Goal: Task Accomplishment & Management: Use online tool/utility

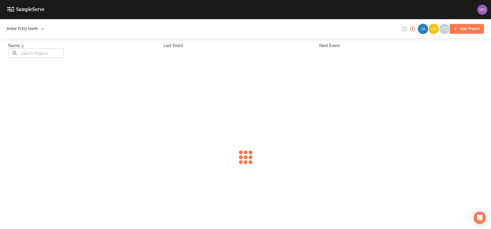
click at [35, 52] on input "text" at bounding box center [42, 53] width 44 height 9
paste input "TX0010029"
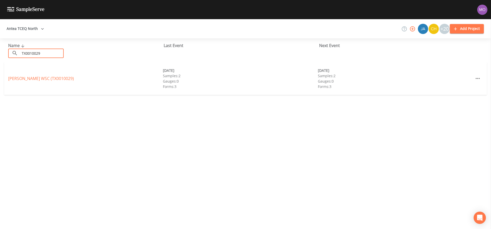
type input "TX0010029"
click at [33, 81] on div "[PERSON_NAME] WSC (TX0010029)" at bounding box center [85, 78] width 155 height 6
click at [32, 79] on link "[PERSON_NAME] WSC (TX0010029)" at bounding box center [41, 79] width 66 height 6
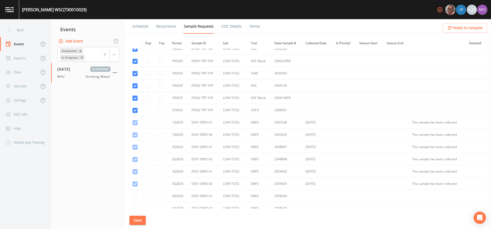
scroll to position [421, 0]
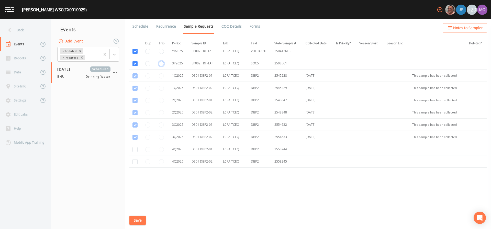
click at [162, 64] on input "radio" at bounding box center [161, 63] width 5 height 5
radio input "true"
click at [139, 221] on button "Save" at bounding box center [137, 220] width 16 height 9
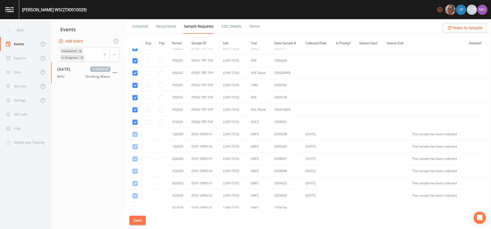
scroll to position [393, 0]
